Goal: Task Accomplishment & Management: Complete application form

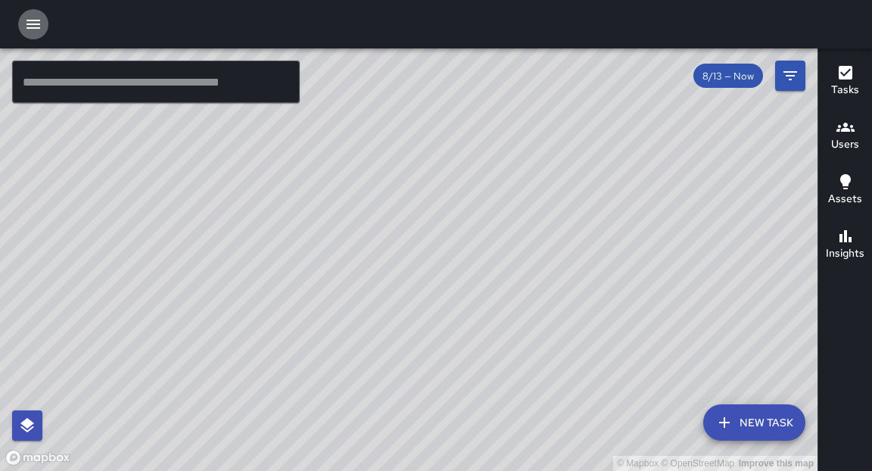
click at [32, 30] on icon "button" at bounding box center [33, 24] width 18 height 18
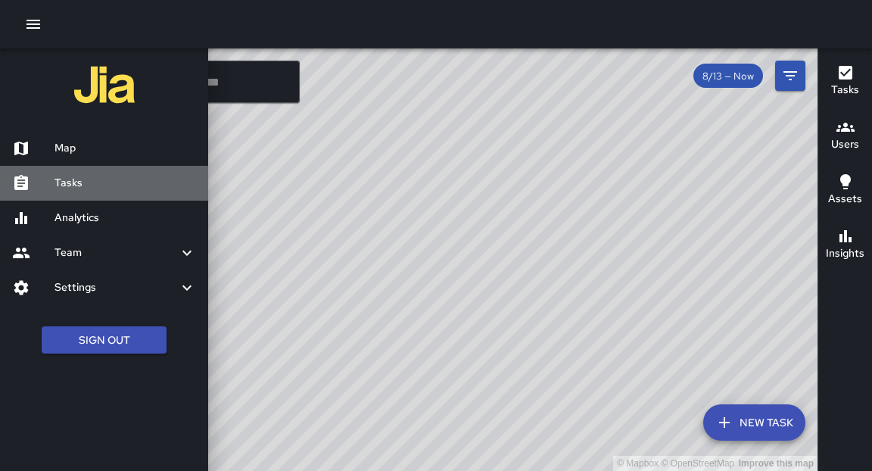
click at [80, 185] on h6 "Tasks" at bounding box center [124, 183] width 141 height 17
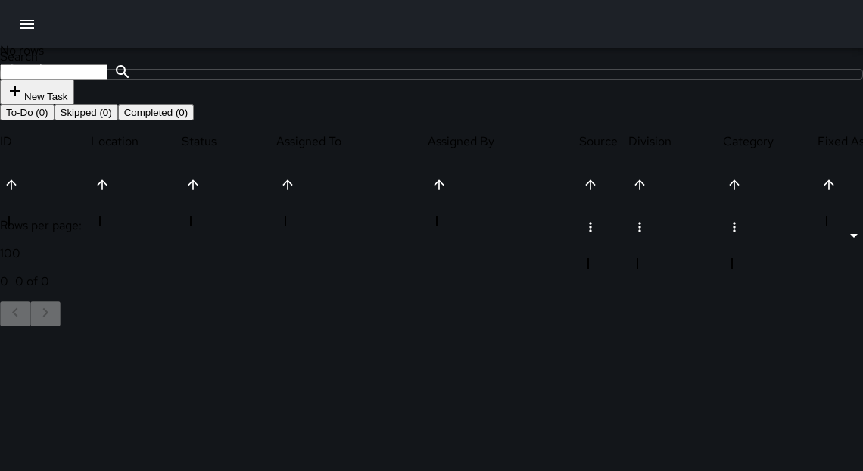
scroll to position [632, 816]
click at [15, 315] on icon at bounding box center [7, 307] width 15 height 15
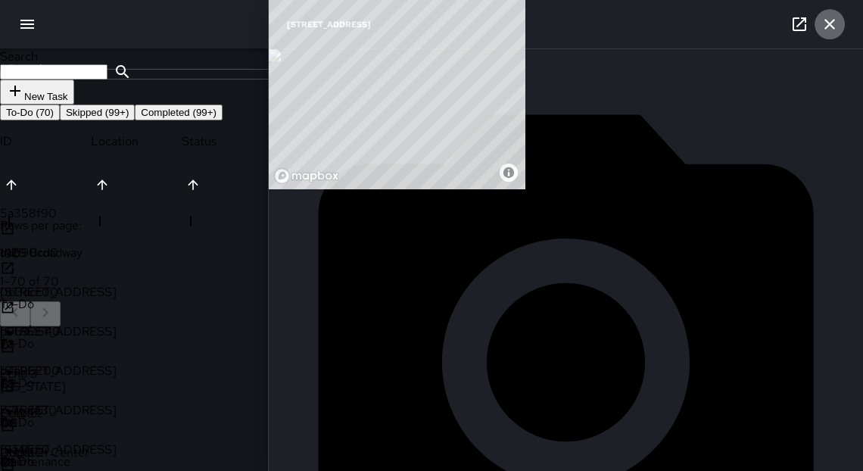
click at [831, 26] on icon "button" at bounding box center [829, 24] width 11 height 11
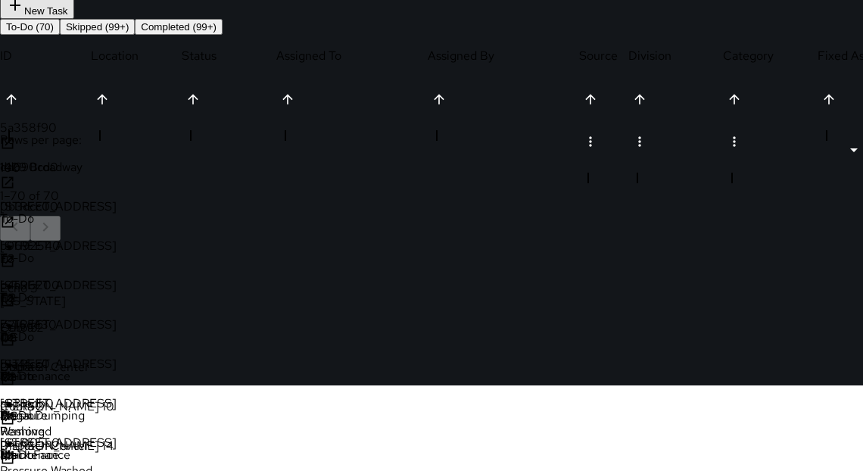
scroll to position [87, 0]
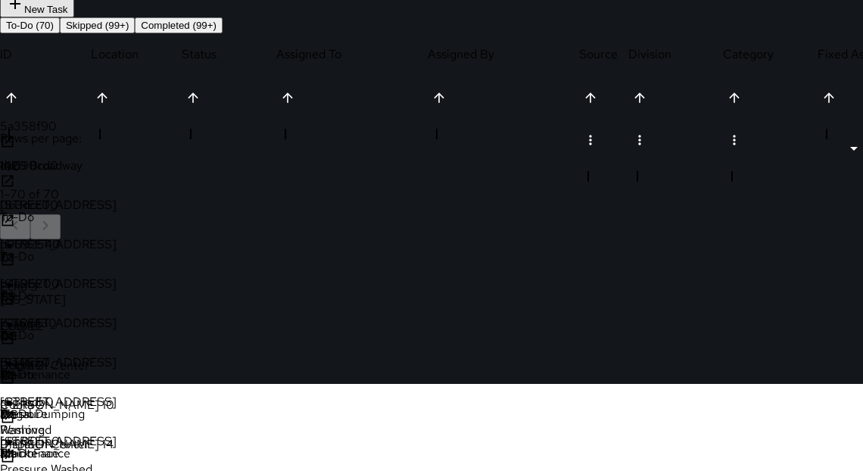
drag, startPoint x: 357, startPoint y: 406, endPoint x: 350, endPoint y: 402, distance: 8.2
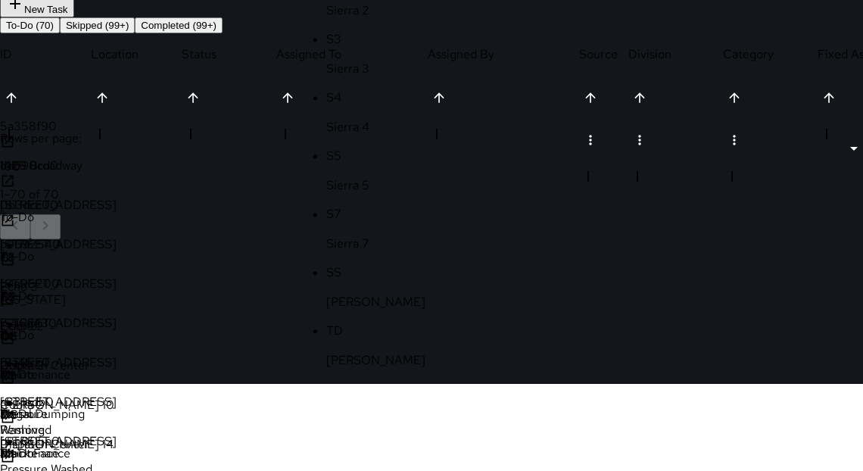
type input "*******"
click at [355, 465] on p "Cobra 2" at bounding box center [386, 473] width 120 height 16
click at [14, 451] on icon at bounding box center [7, 456] width 11 height 11
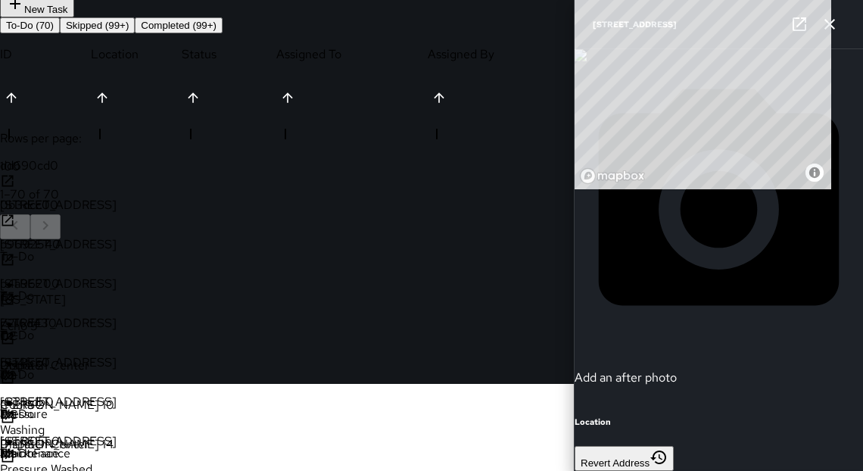
click at [832, 27] on icon "button" at bounding box center [829, 24] width 11 height 11
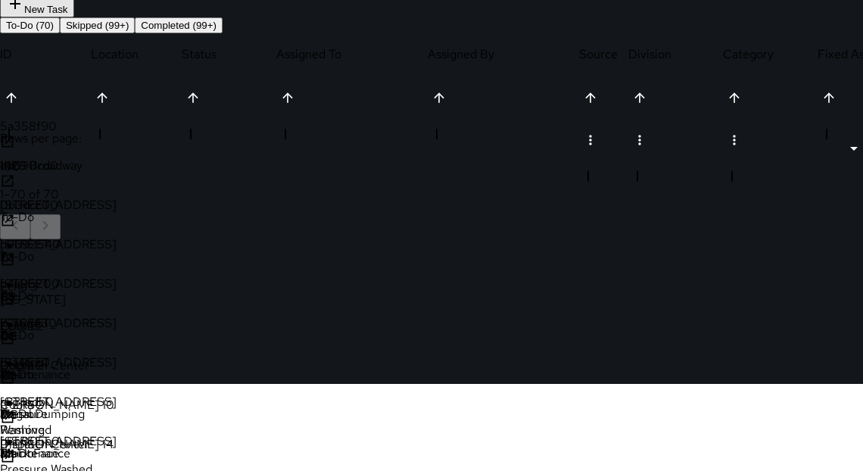
scroll to position [0, 0]
click at [95, 288] on p "To-Do" at bounding box center [47, 296] width 95 height 16
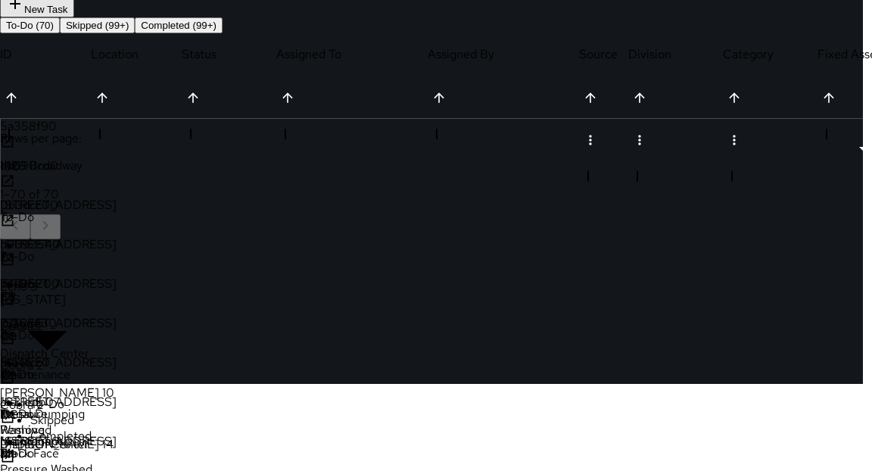
click at [239, 412] on li "Skipped" at bounding box center [446, 420] width 832 height 16
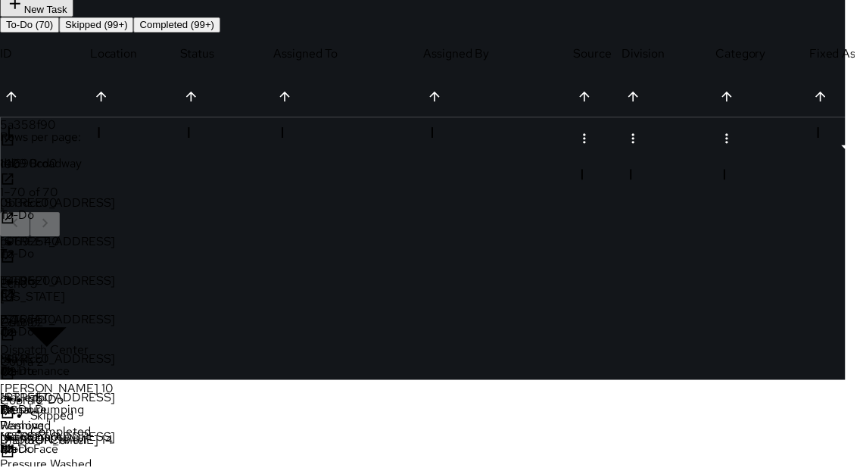
scroll to position [9, 9]
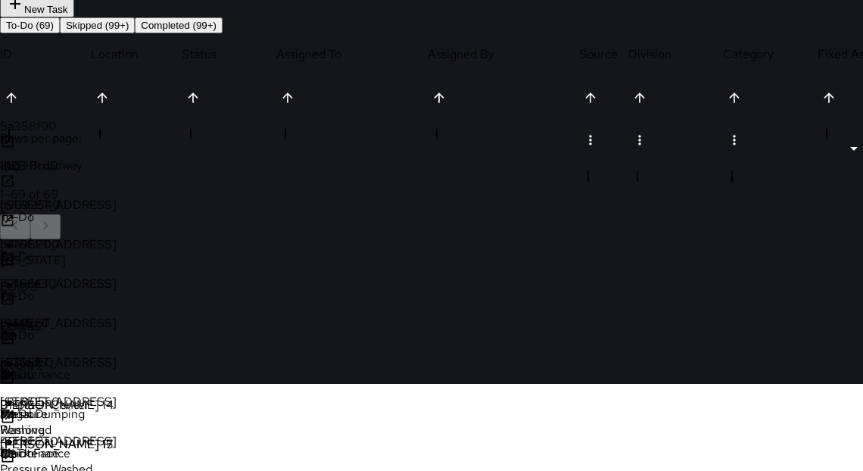
click at [95, 327] on div "To-Do" at bounding box center [47, 352] width 95 height 50
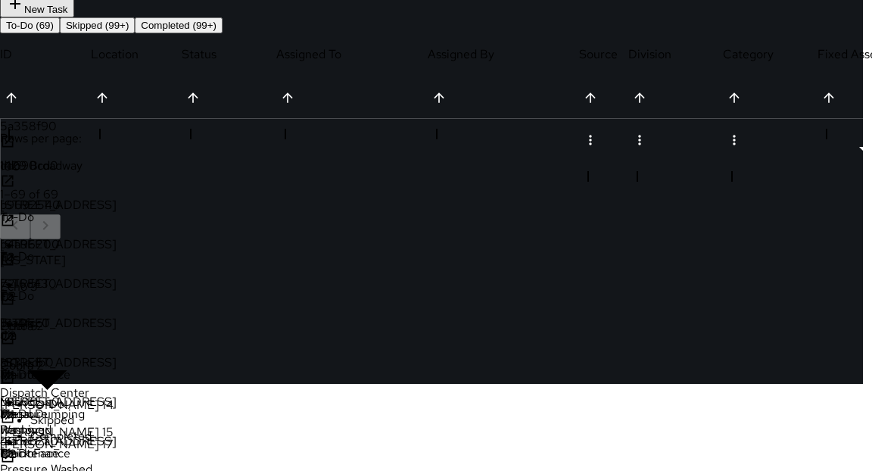
click at [254, 412] on li "Skipped" at bounding box center [446, 420] width 832 height 16
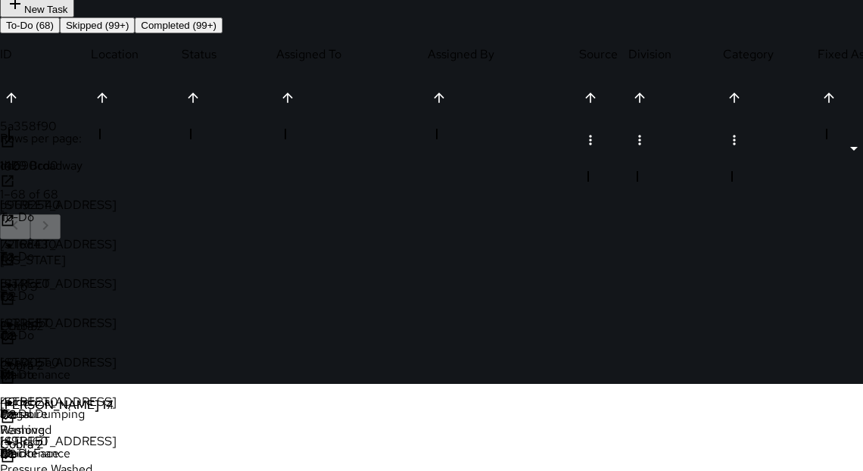
click at [15, 346] on icon at bounding box center [7, 338] width 15 height 15
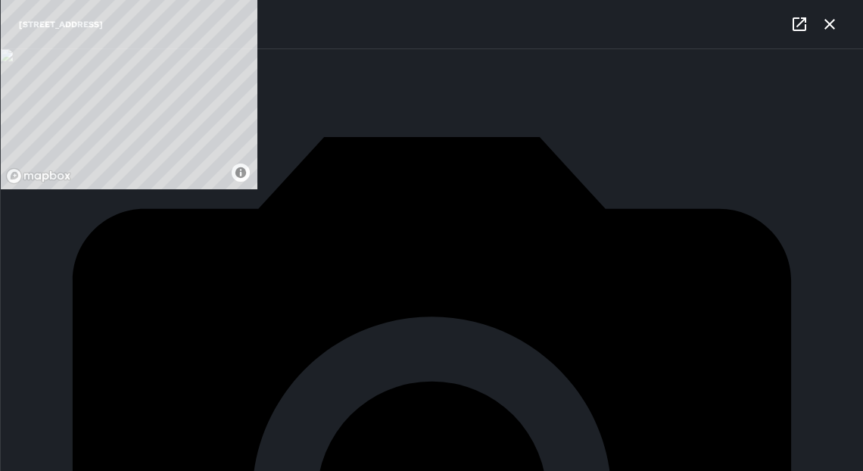
scroll to position [940, 0]
click at [141, 445] on input "**********" at bounding box center [70, 466] width 141 height 42
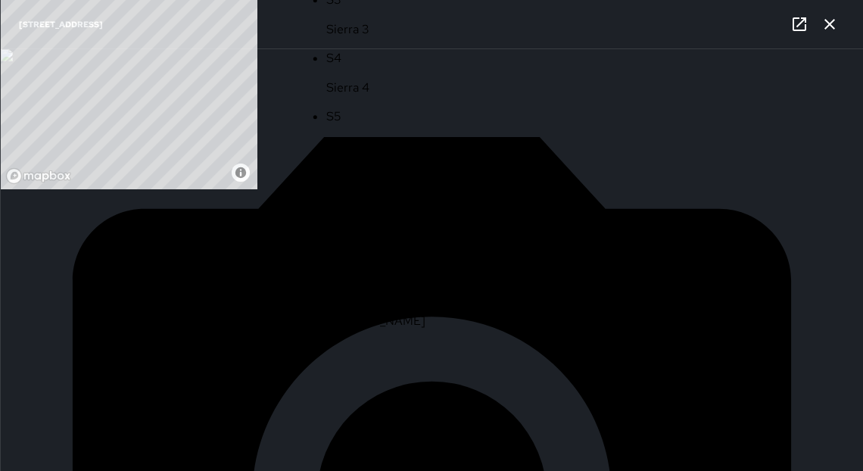
drag, startPoint x: 362, startPoint y: 367, endPoint x: 293, endPoint y: 362, distance: 69.1
click at [291, 354] on div "**********" at bounding box center [520, 334] width 1040 height 39
type input "*******"
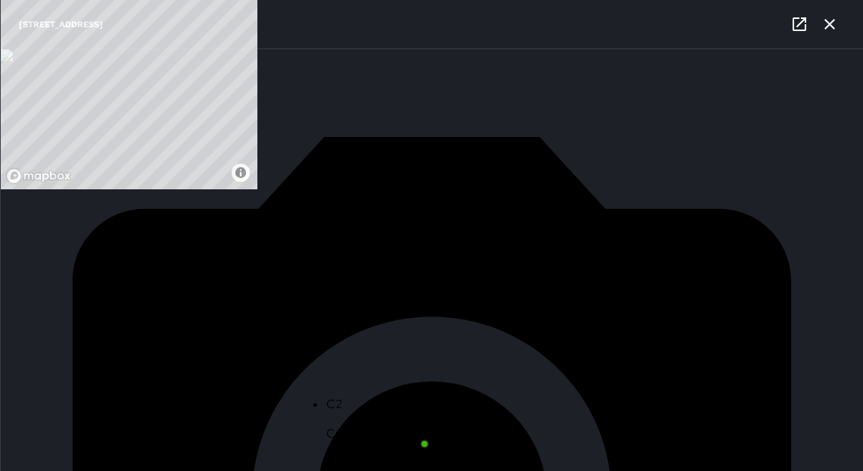
click at [384, 397] on li "C2 Cobra 2" at bounding box center [386, 418] width 120 height 46
click at [830, 27] on icon "button" at bounding box center [829, 24] width 18 height 18
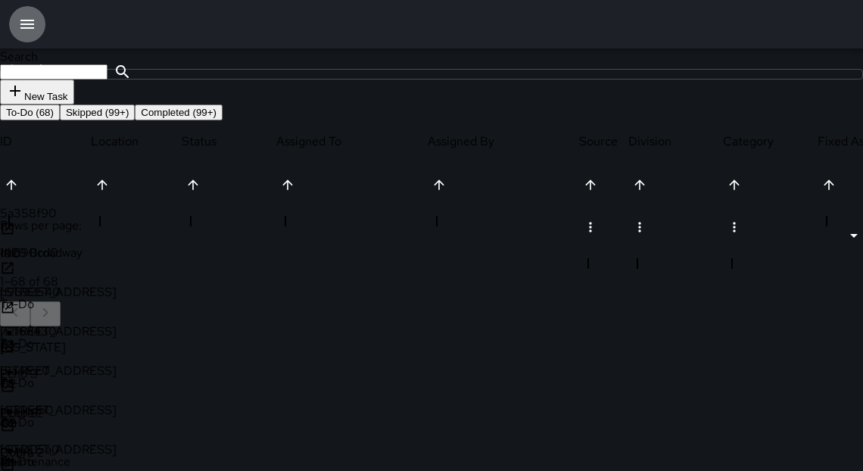
click at [16, 29] on button "button" at bounding box center [27, 24] width 36 height 36
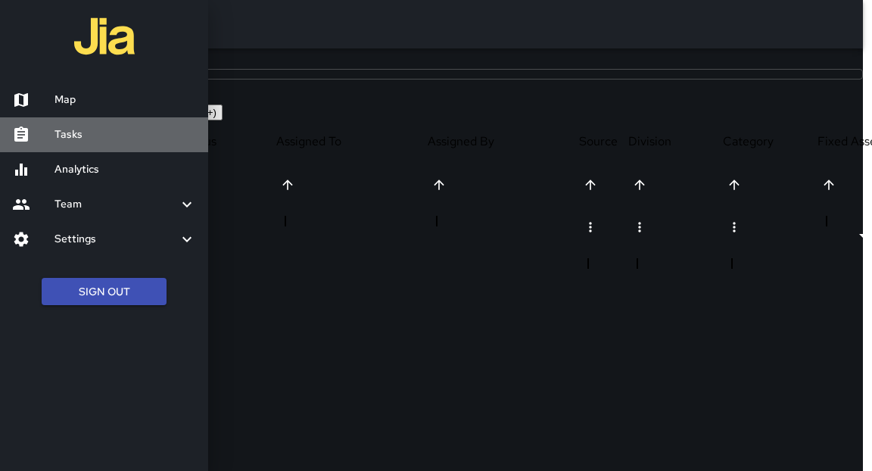
click at [79, 133] on h6 "Tasks" at bounding box center [124, 134] width 141 height 17
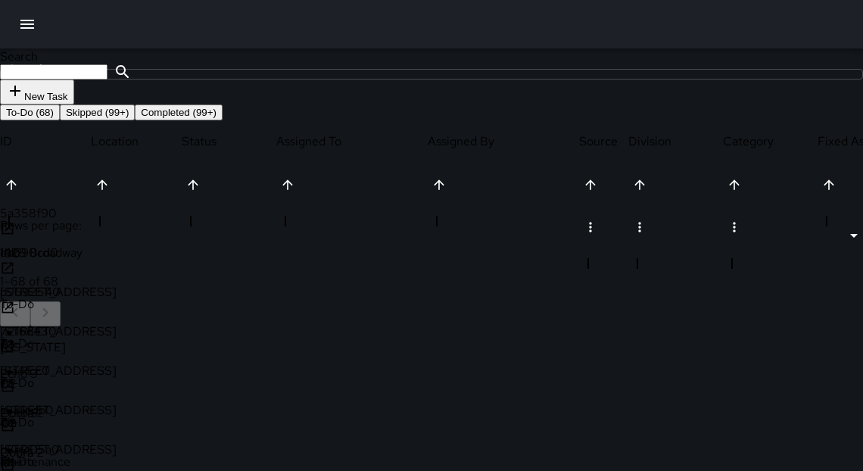
click at [24, 24] on icon "button" at bounding box center [27, 24] width 14 height 9
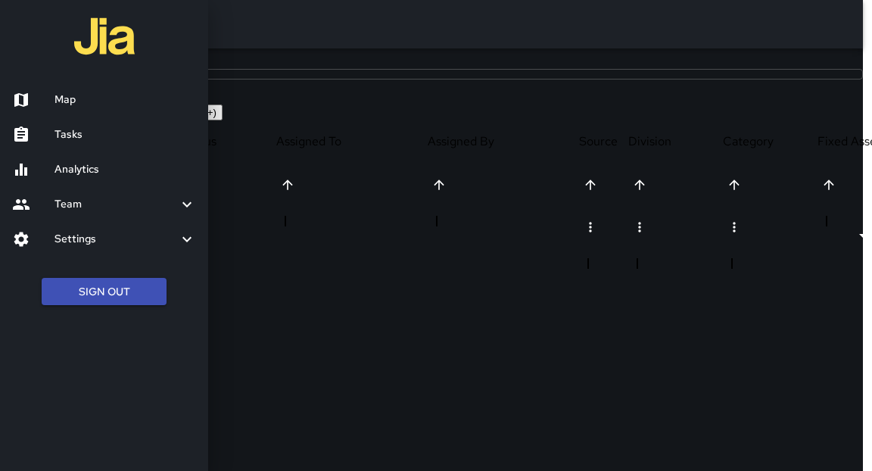
click at [81, 95] on h6 "Map" at bounding box center [124, 100] width 141 height 17
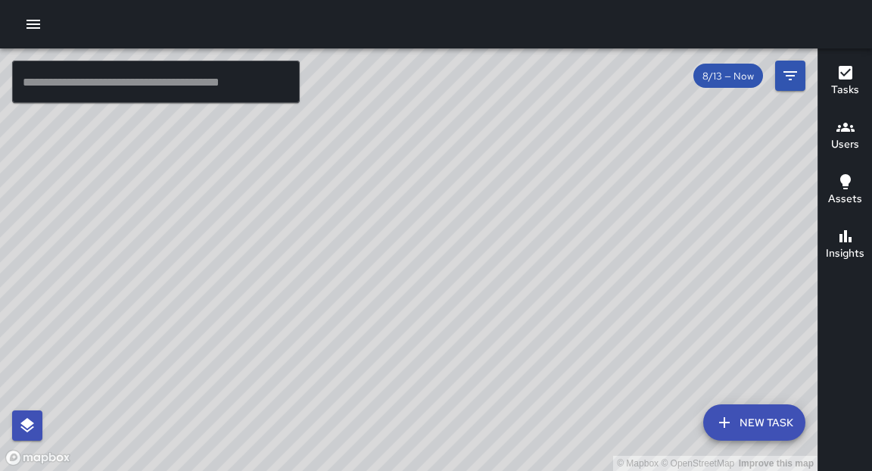
click at [738, 422] on button "New Task" at bounding box center [754, 422] width 102 height 36
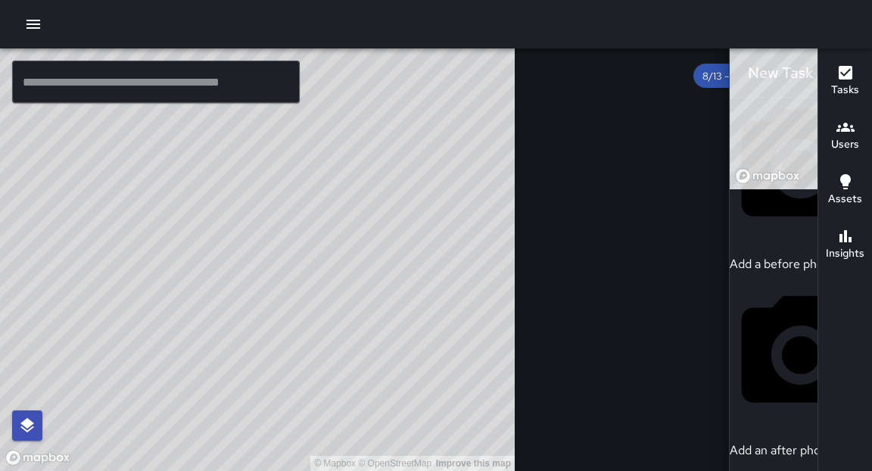
scroll to position [845, 0]
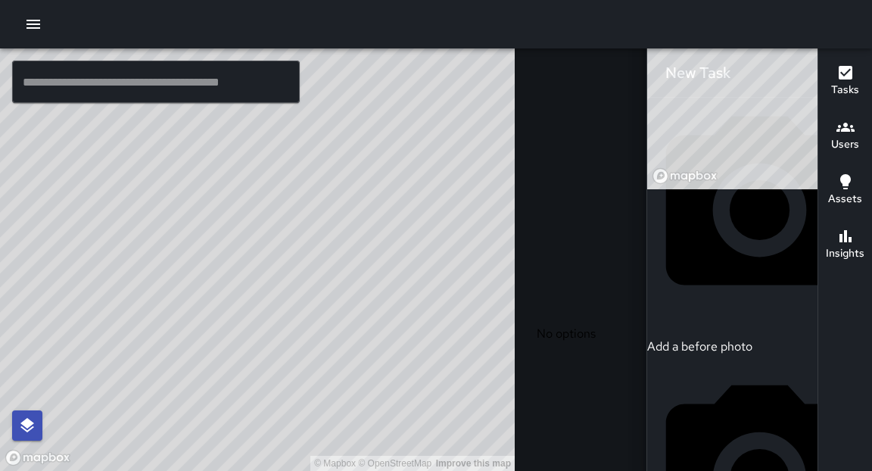
type input "**********"
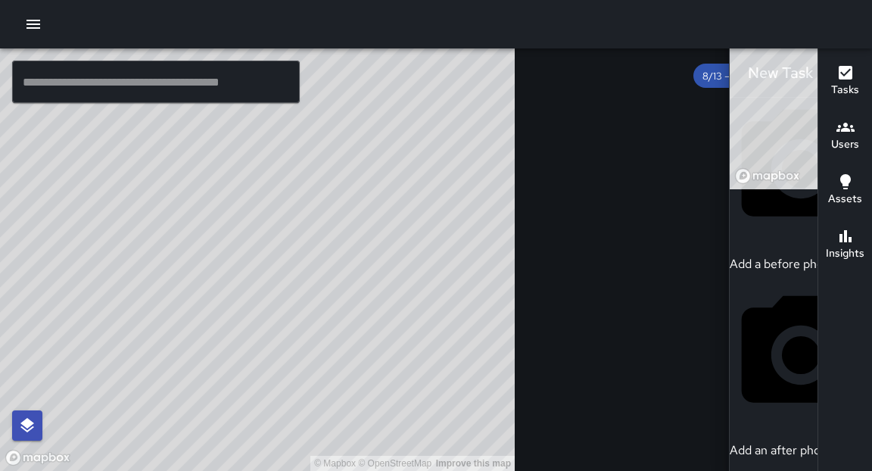
type input "******"
click at [578, 437] on span "Echo 5" at bounding box center [677, 437] width 220 height 18
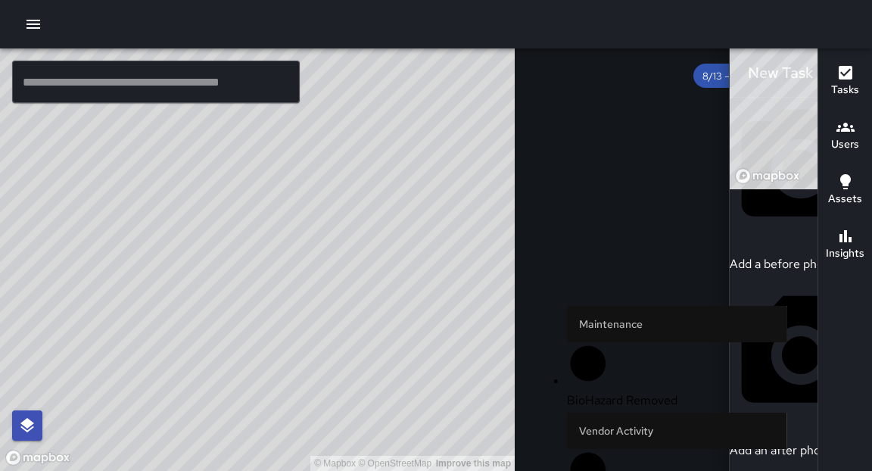
type input "***"
click at [620, 391] on span "BioHazard Removed" at bounding box center [677, 400] width 220 height 18
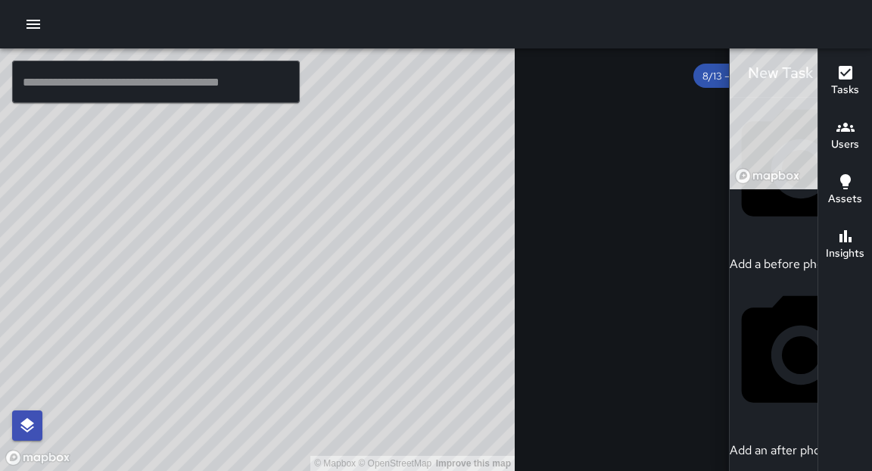
scroll to position [265, 0]
drag, startPoint x: 558, startPoint y: 375, endPoint x: 567, endPoint y: 368, distance: 12.4
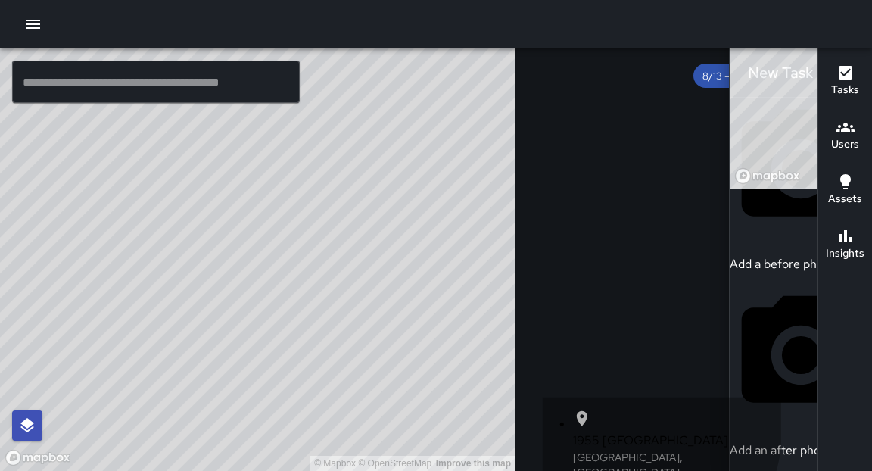
click at [589, 449] on p "Oakland, CA, USA" at bounding box center [677, 471] width 208 height 45
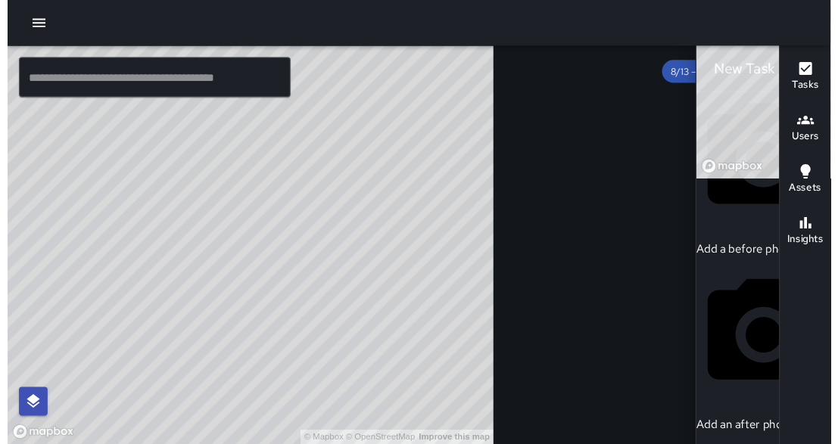
scroll to position [948, 0]
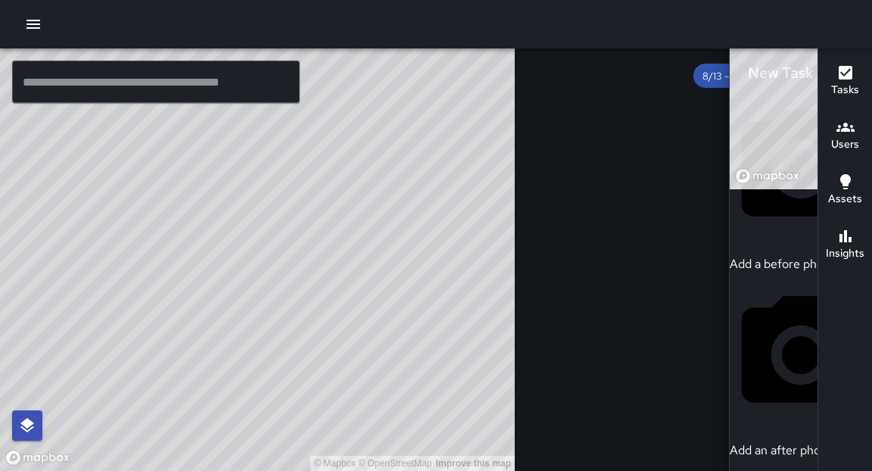
type input "**********"
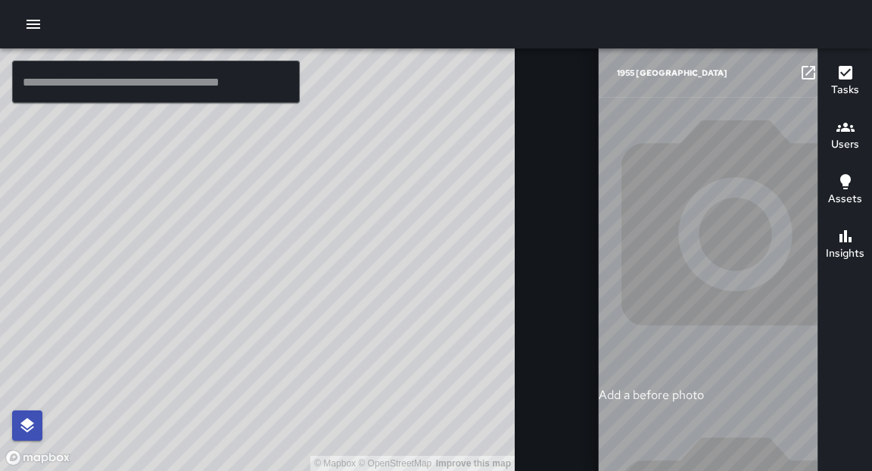
type input "**********"
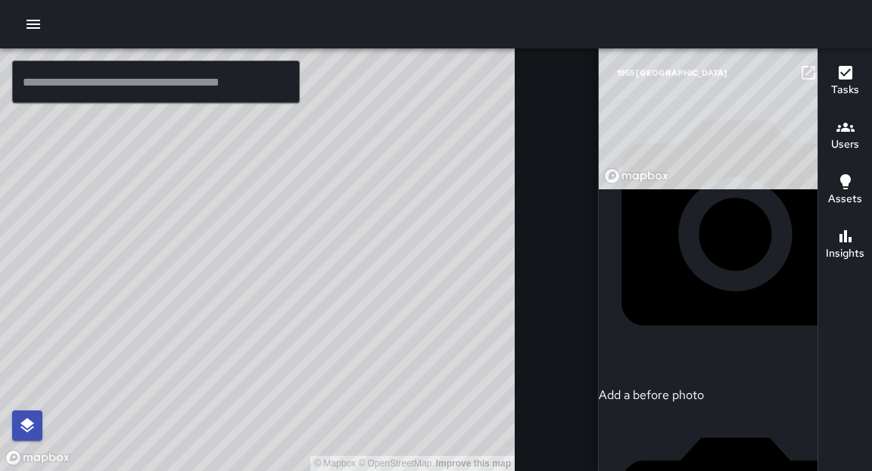
click at [829, 77] on icon "button" at bounding box center [838, 73] width 18 height 18
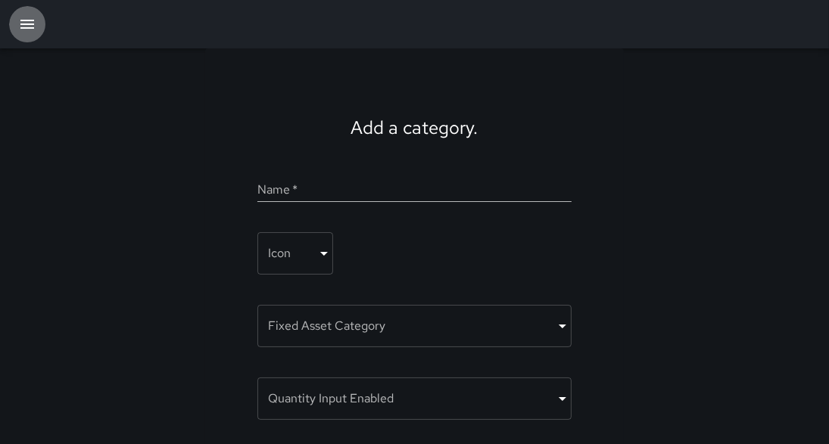
click at [26, 21] on icon "button" at bounding box center [27, 24] width 18 height 18
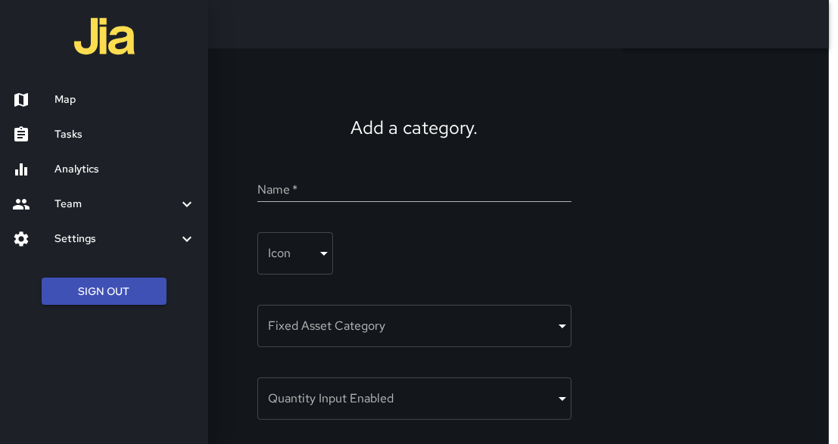
click at [93, 139] on h6 "Tasks" at bounding box center [124, 134] width 141 height 17
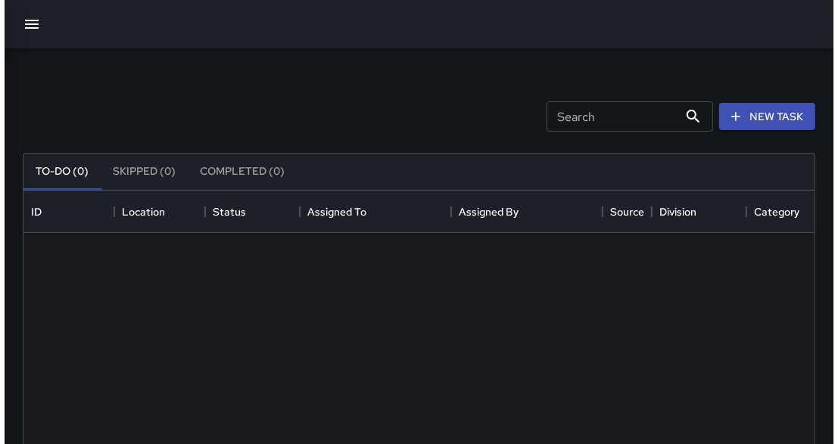
scroll to position [632, 782]
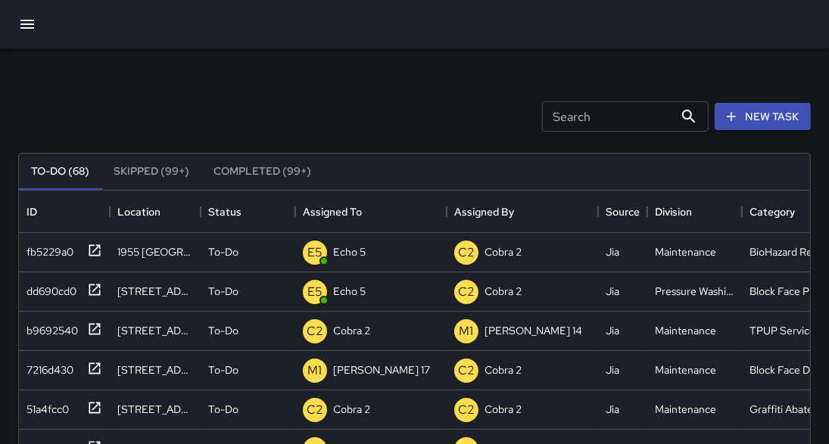
click at [33, 22] on icon "button" at bounding box center [27, 24] width 18 height 18
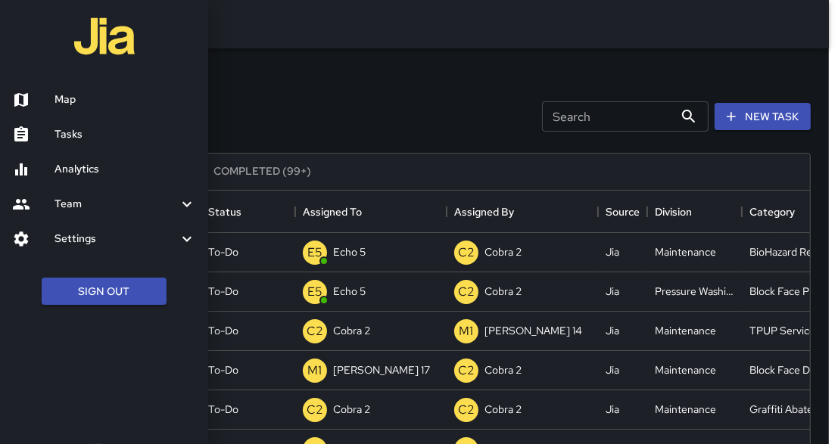
click at [68, 107] on link "Map" at bounding box center [104, 99] width 208 height 35
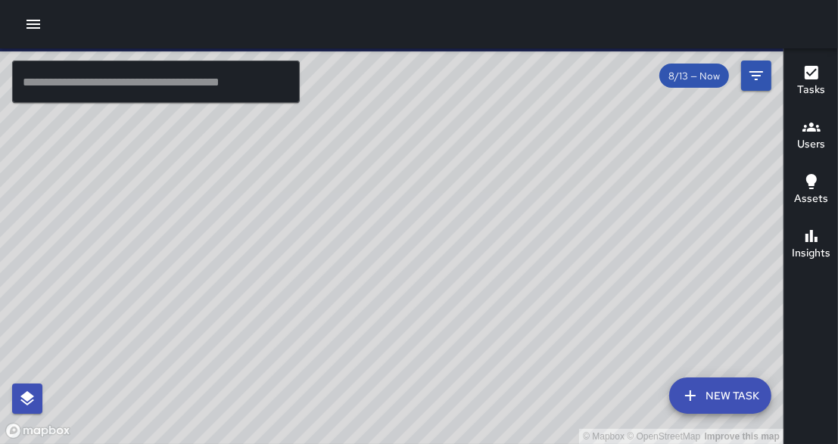
drag, startPoint x: 365, startPoint y: 283, endPoint x: 579, endPoint y: 210, distance: 225.6
click at [577, 210] on div "© Mapbox © OpenStreetMap Improve this map" at bounding box center [391, 246] width 783 height 396
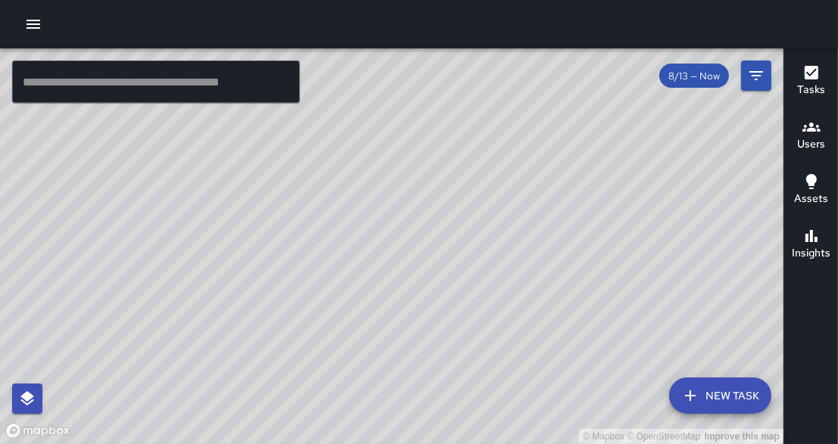
drag, startPoint x: 315, startPoint y: 196, endPoint x: 343, endPoint y: 229, distance: 42.9
click at [343, 229] on div "© Mapbox © OpenStreetMap Improve this map" at bounding box center [391, 246] width 783 height 396
drag, startPoint x: 291, startPoint y: 268, endPoint x: 286, endPoint y: 275, distance: 8.6
click at [286, 275] on div "© Mapbox © OpenStreetMap Improve this map" at bounding box center [391, 246] width 783 height 396
drag, startPoint x: 266, startPoint y: 317, endPoint x: 225, endPoint y: 316, distance: 40.1
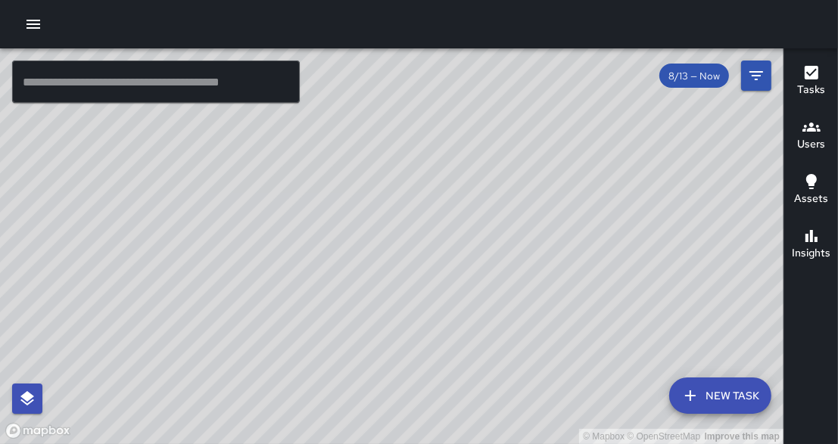
click at [259, 315] on div "© Mapbox © OpenStreetMap Improve this map" at bounding box center [391, 246] width 783 height 396
